Goal: Task Accomplishment & Management: Manage account settings

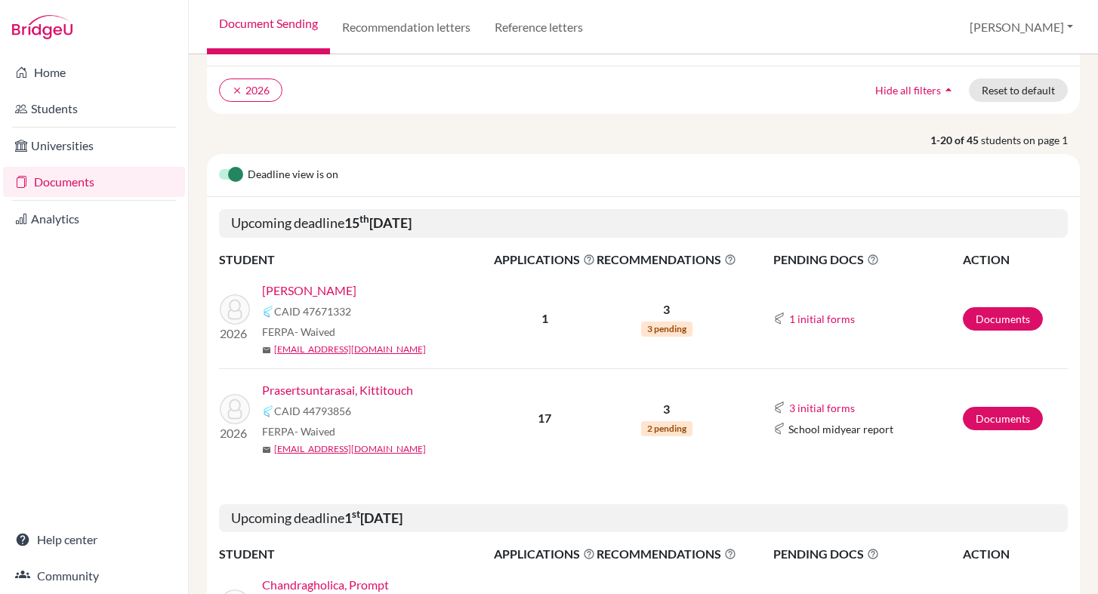
scroll to position [127, 0]
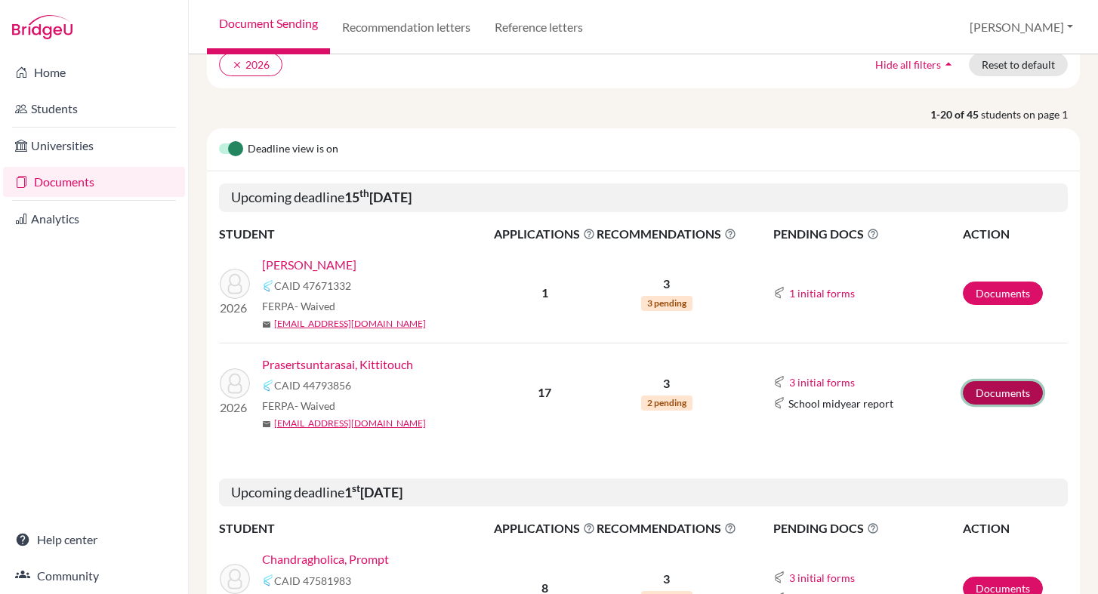
click at [1020, 394] on link "Documents" at bounding box center [1002, 392] width 80 height 23
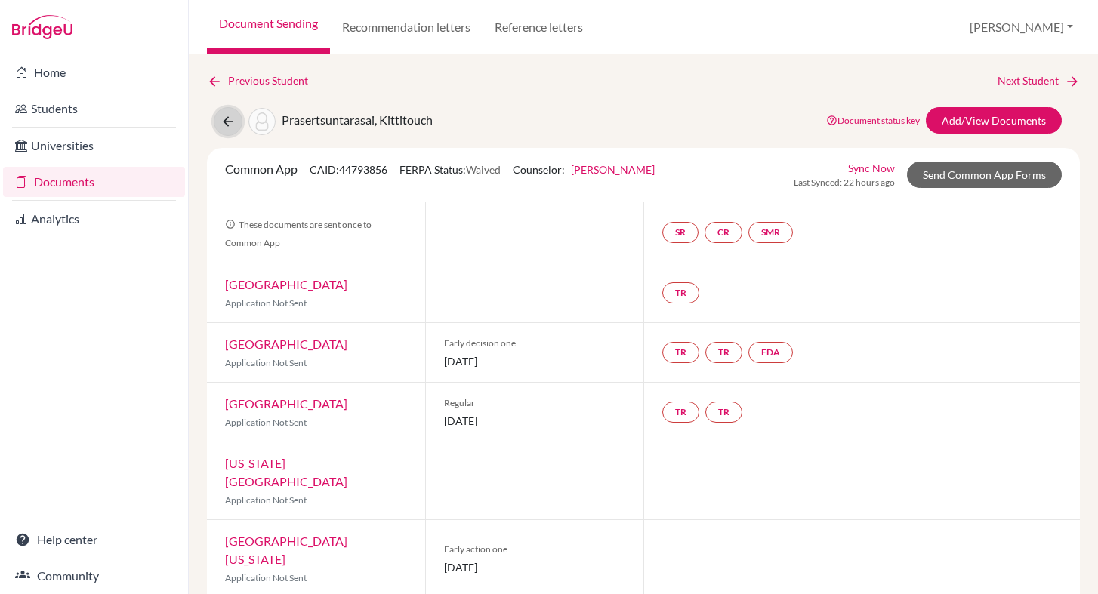
click at [229, 110] on button at bounding box center [228, 121] width 29 height 29
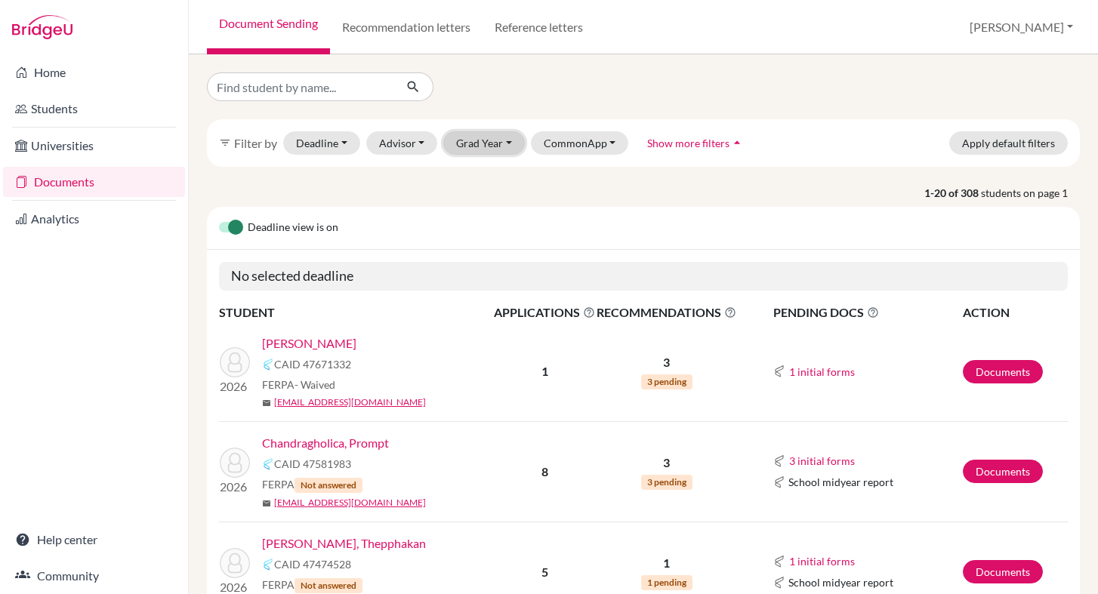
click at [486, 133] on button "Grad Year" at bounding box center [484, 142] width 82 height 23
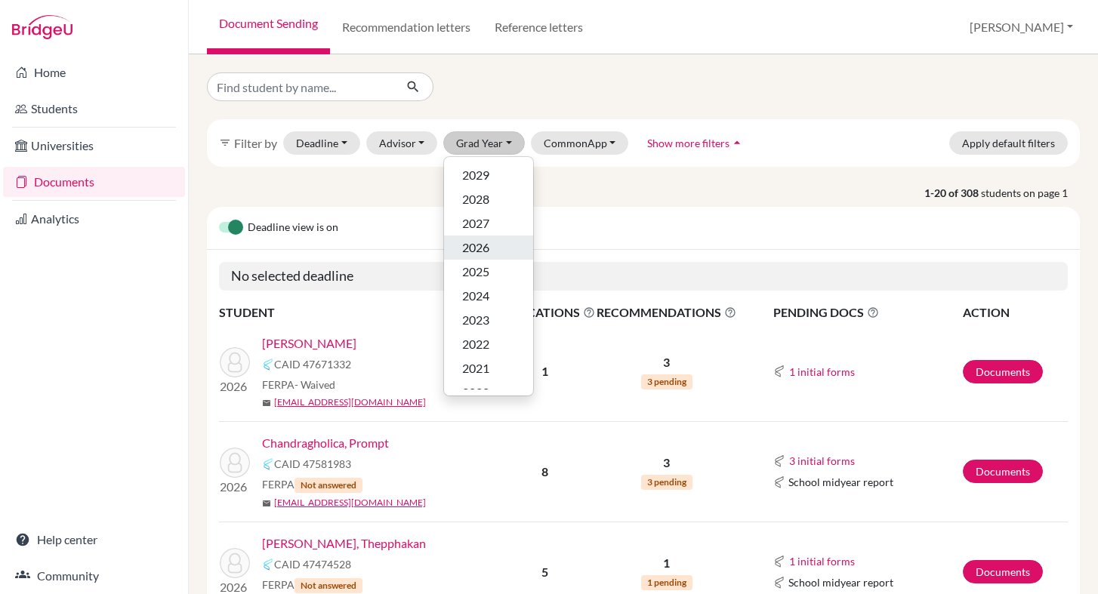
click at [486, 245] on span "2026" at bounding box center [475, 248] width 27 height 18
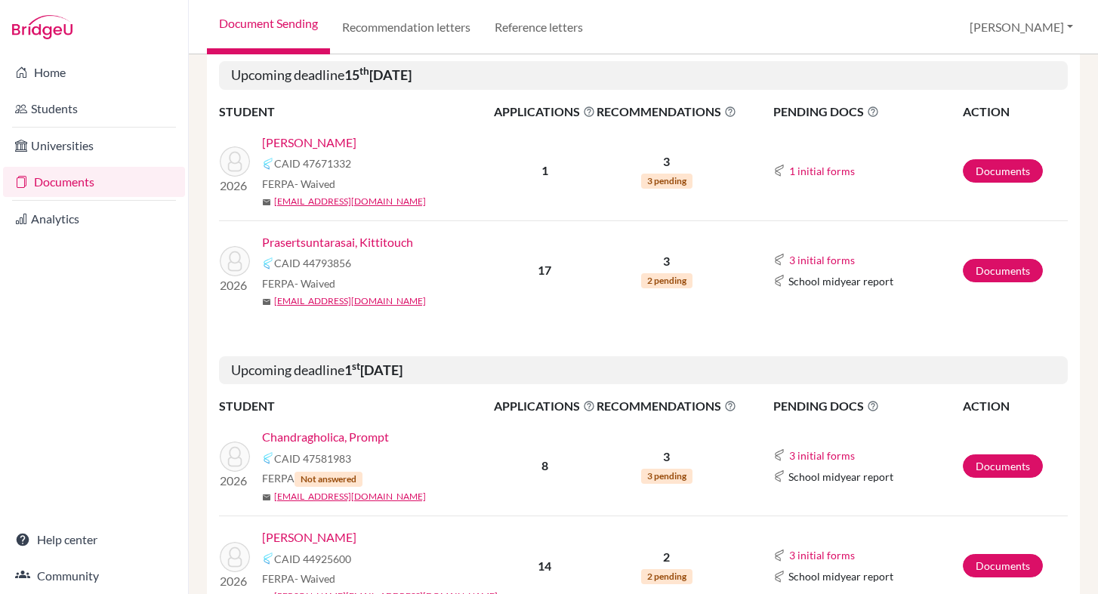
scroll to position [250, 0]
click at [653, 280] on span "2 pending" at bounding box center [666, 279] width 51 height 15
click at [394, 238] on link "Prasertsuntarasai, Kittitouch" at bounding box center [337, 241] width 151 height 18
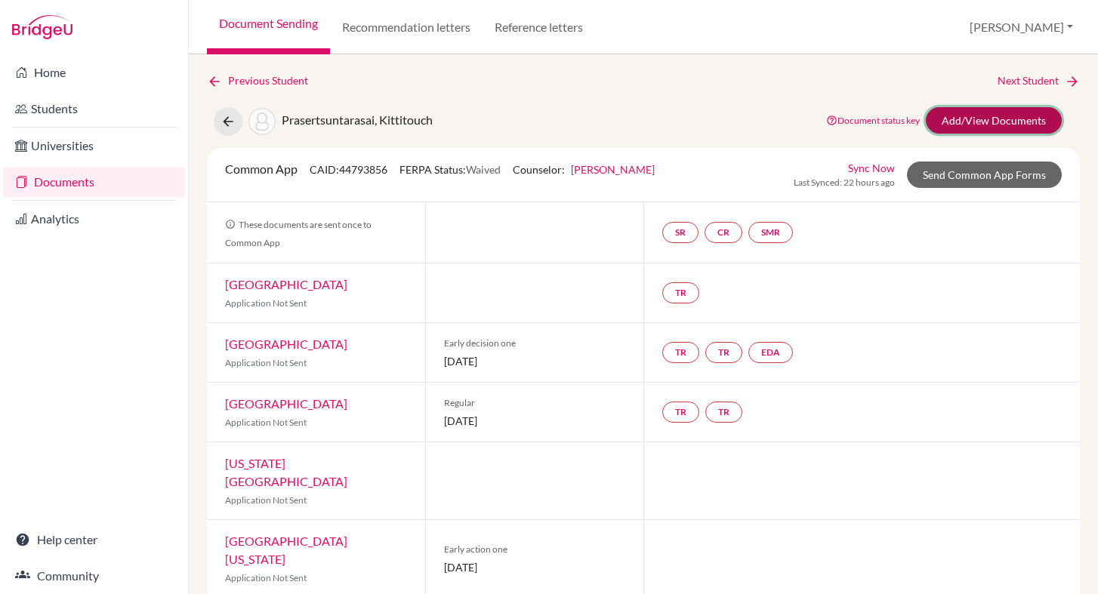
click at [976, 121] on link "Add/View Documents" at bounding box center [993, 120] width 136 height 26
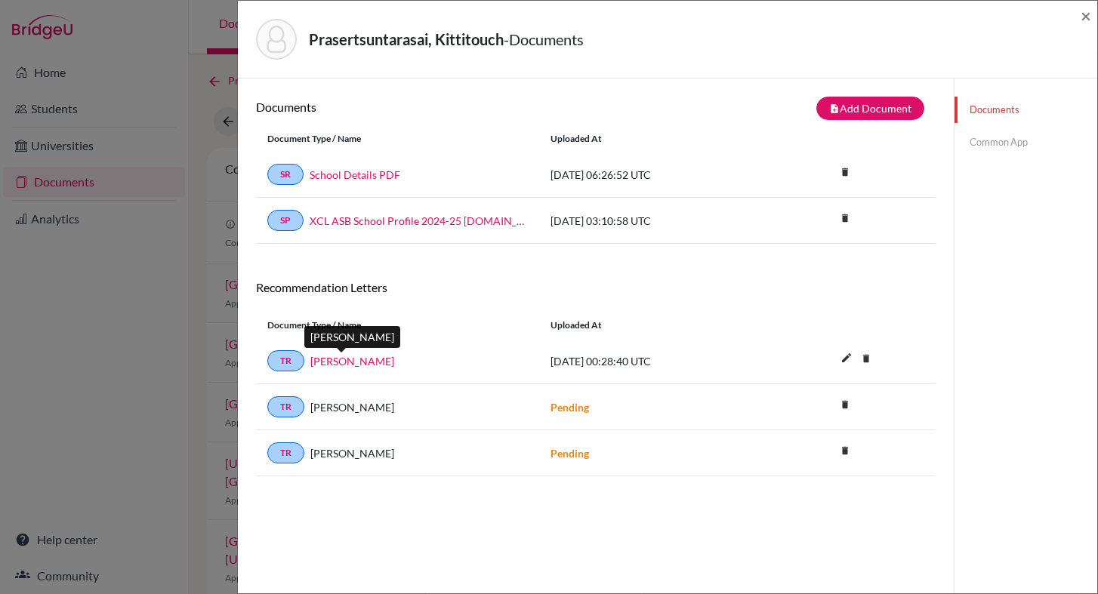
click at [335, 363] on link "Kristin Wood" at bounding box center [352, 361] width 84 height 16
click at [88, 422] on div "Prasertsuntarasai, Kittitouch - Documents × Documents note_add Add Document Doc…" at bounding box center [549, 297] width 1098 height 594
click at [1091, 18] on div "Prasertsuntarasai, Kittitouch - Documents ×" at bounding box center [667, 40] width 859 height 78
click at [1082, 16] on span "×" at bounding box center [1085, 16] width 11 height 22
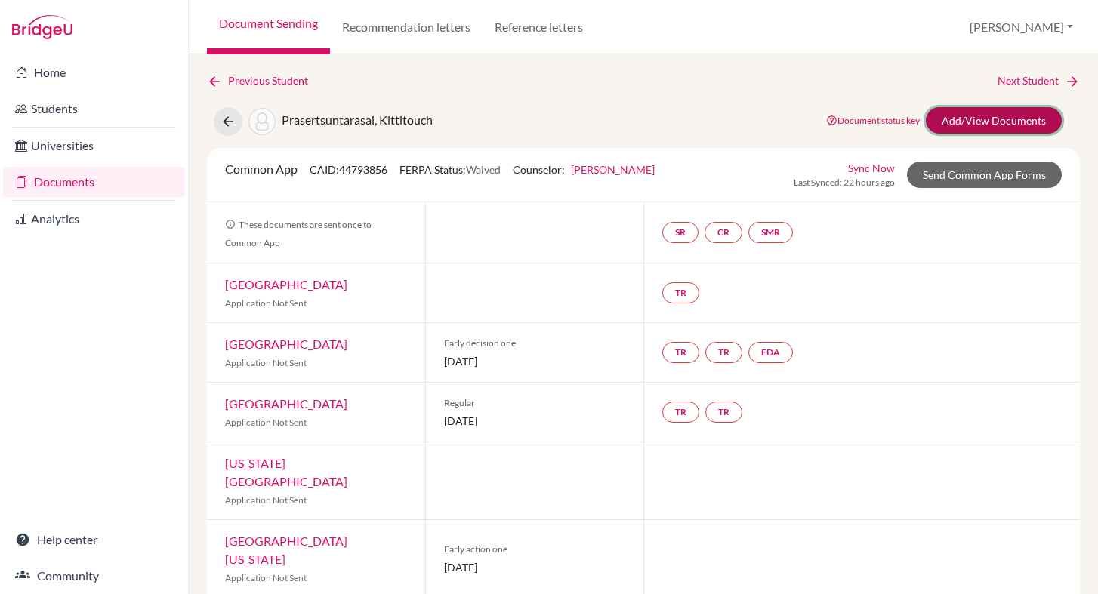
click at [938, 115] on link "Add/View Documents" at bounding box center [993, 120] width 136 height 26
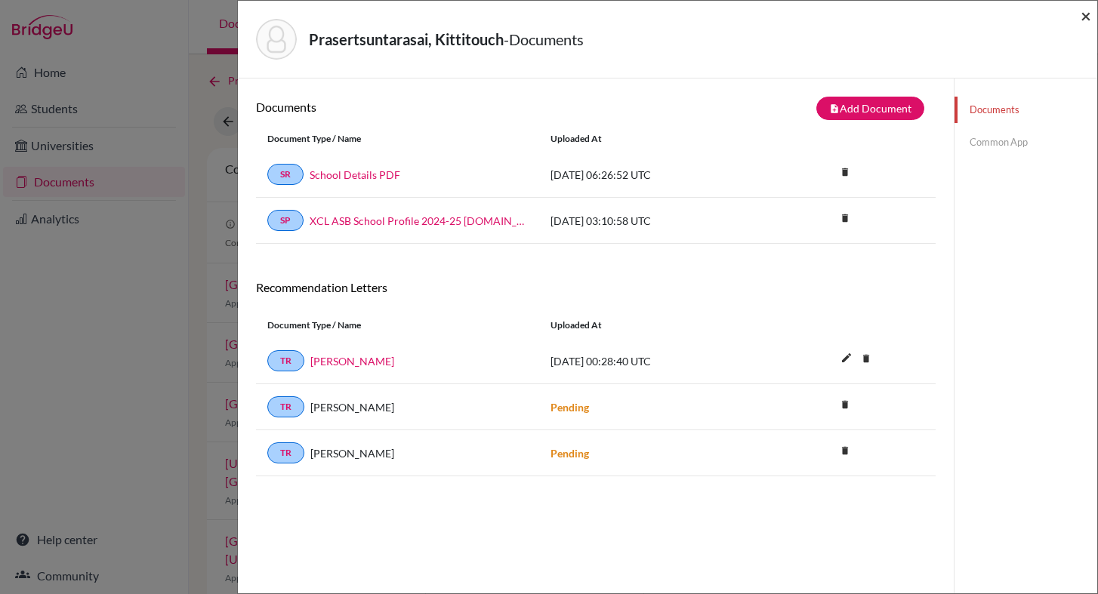
click at [1084, 14] on span "×" at bounding box center [1085, 16] width 11 height 22
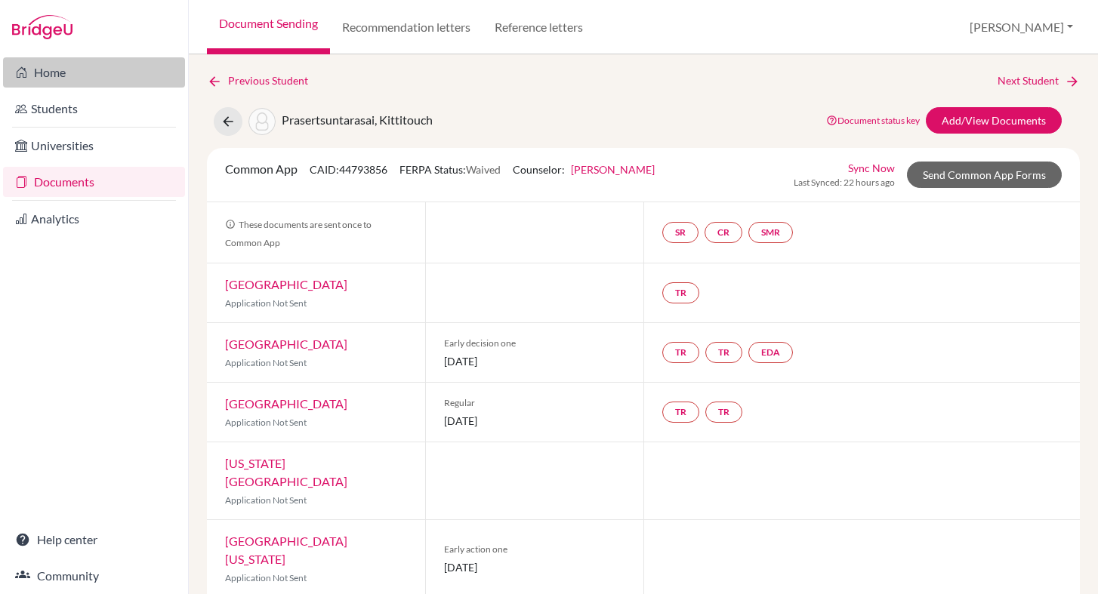
click at [48, 81] on link "Home" at bounding box center [94, 72] width 182 height 30
